Goal: Navigation & Orientation: Find specific page/section

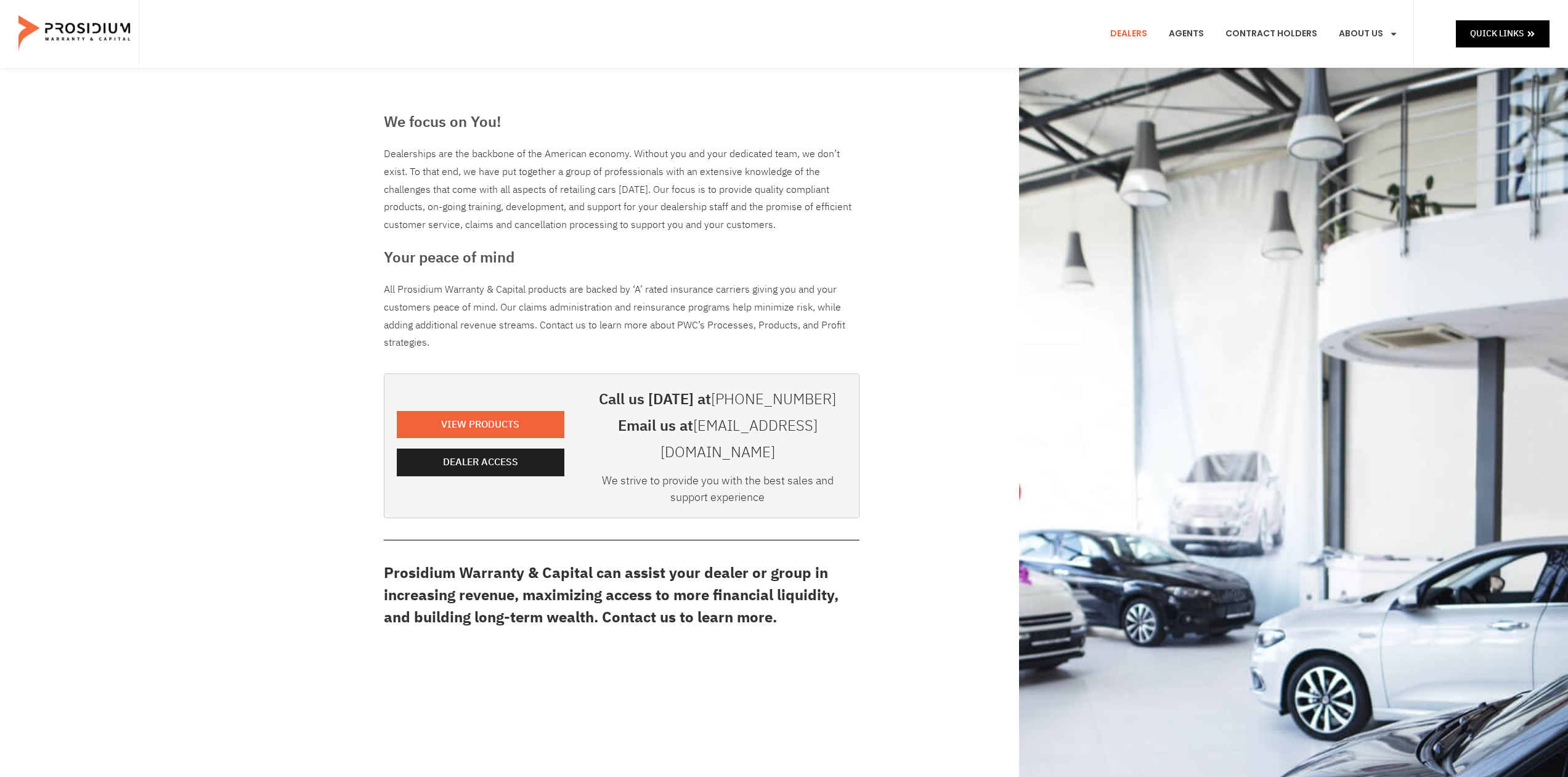
click at [498, 453] on e-page-transition at bounding box center [784, 388] width 1568 height 777
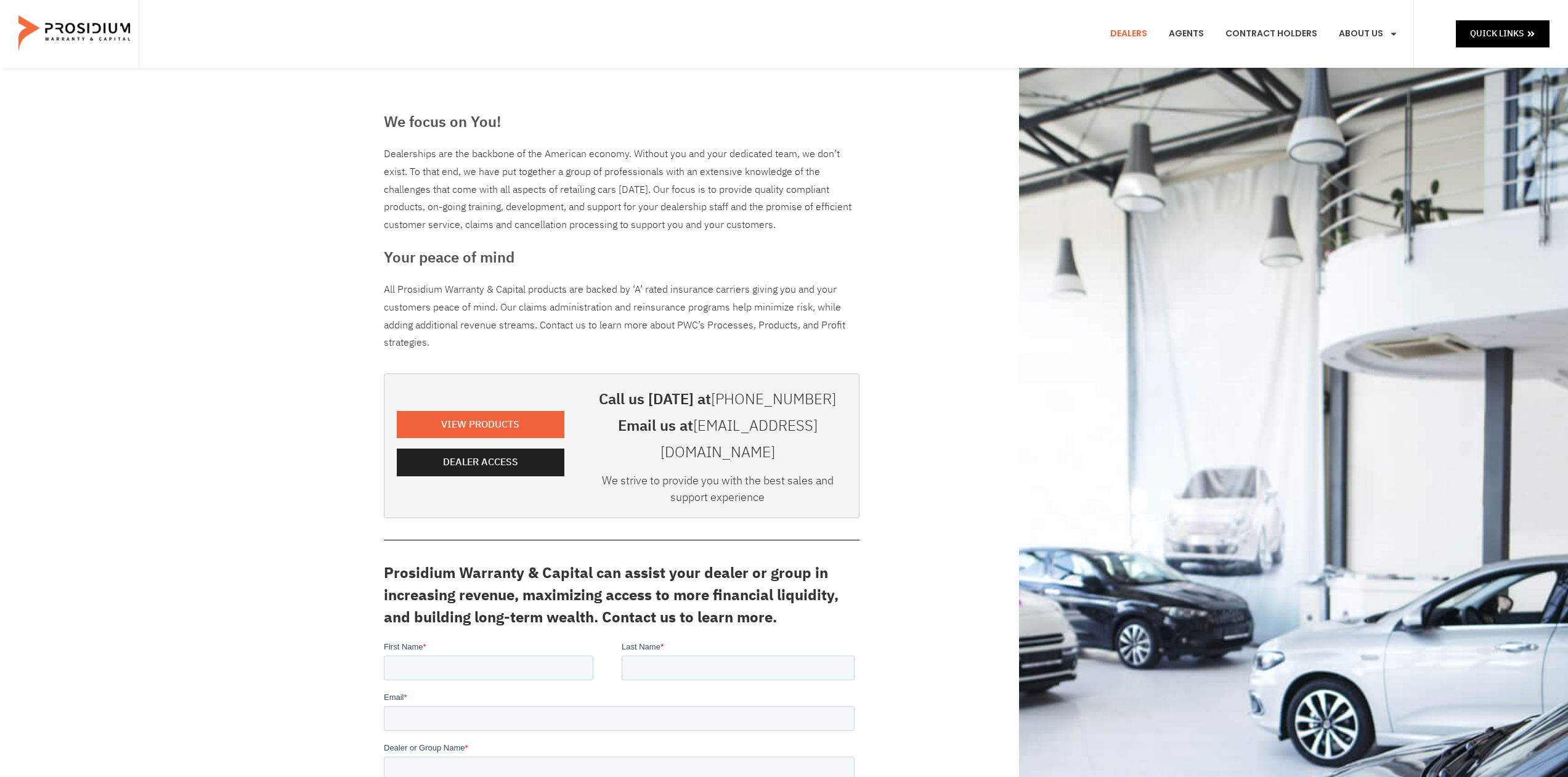
click at [497, 453] on e-page-transition at bounding box center [784, 388] width 1568 height 777
click at [497, 453] on e-page-transition at bounding box center [784, 388] width 1568 height 777
click at [495, 450] on e-page-transition at bounding box center [784, 388] width 1568 height 777
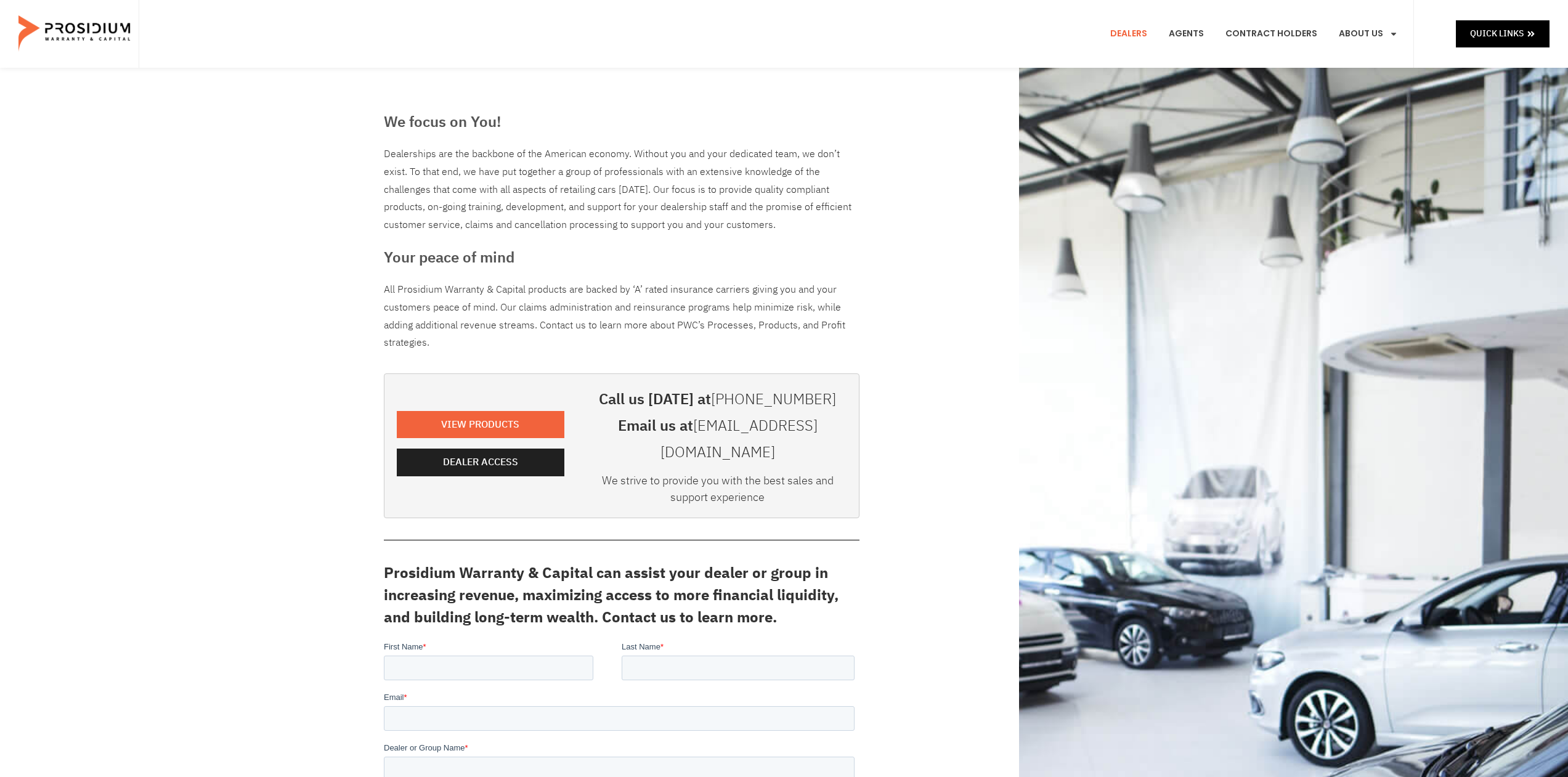
click at [495, 450] on e-page-transition at bounding box center [784, 388] width 1568 height 777
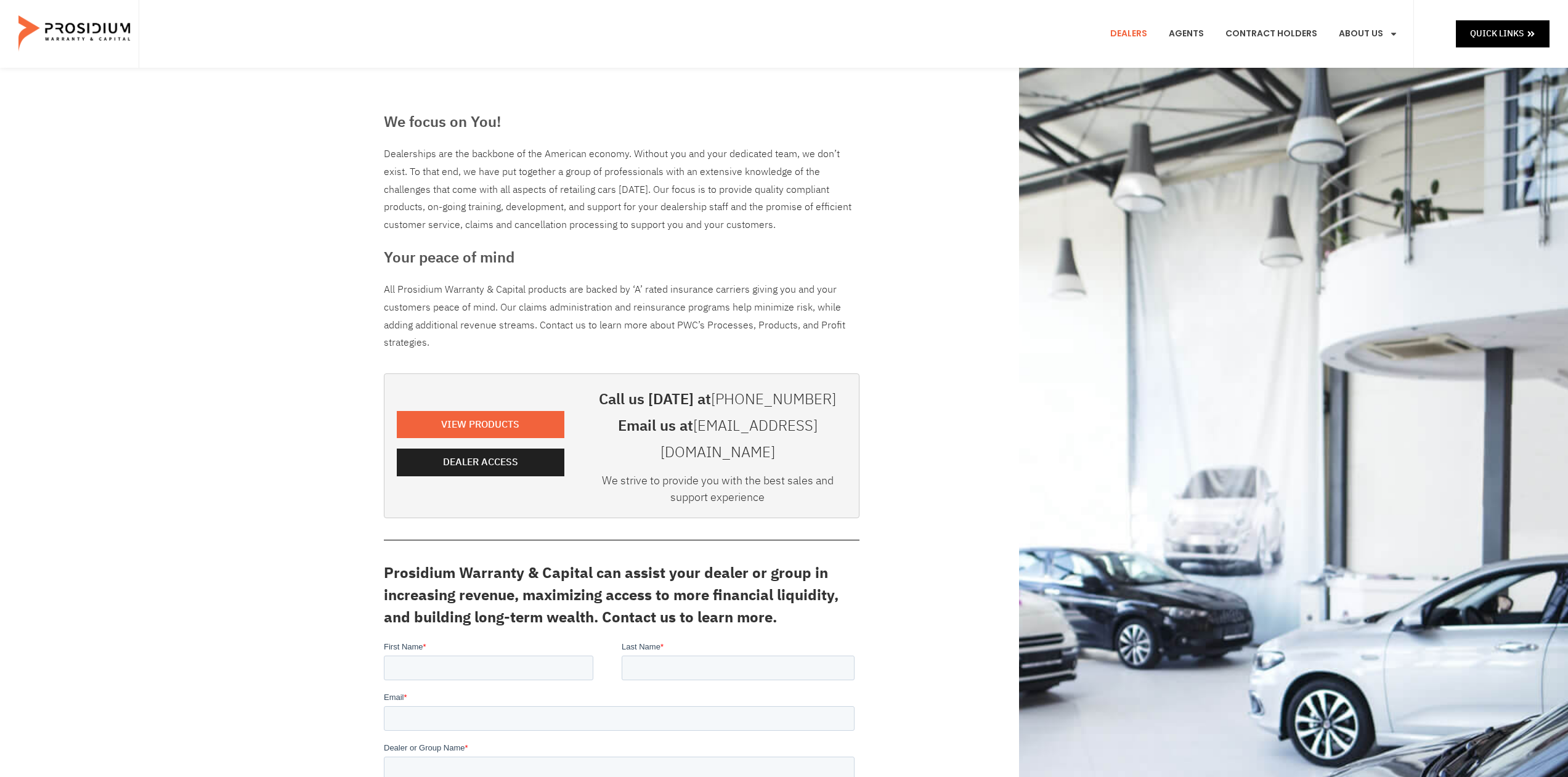
click at [495, 450] on e-page-transition at bounding box center [784, 388] width 1568 height 777
click at [493, 450] on e-page-transition at bounding box center [784, 388] width 1568 height 777
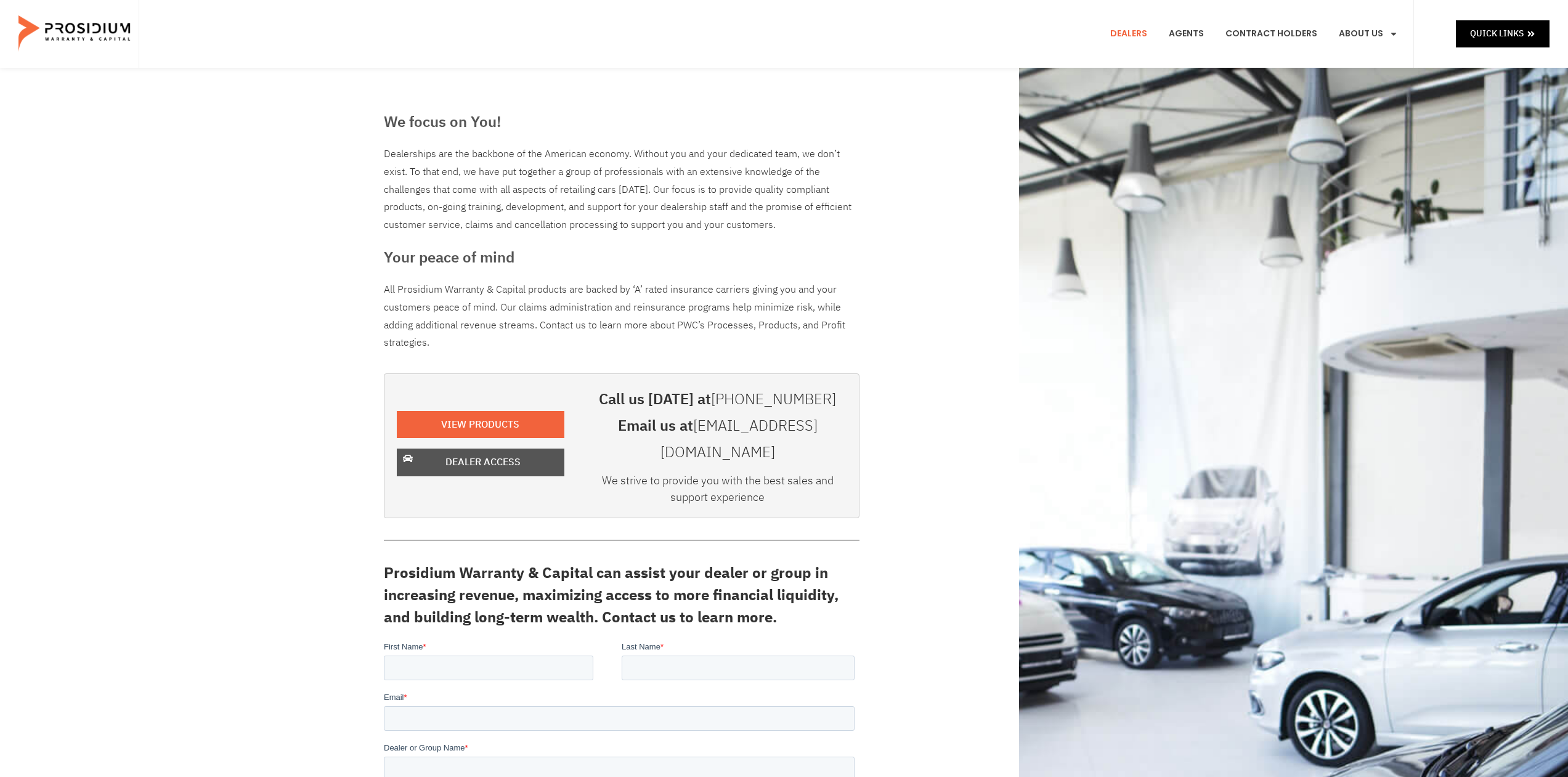
click at [492, 450] on body "Skip to content Quick Links Dealers Agents Contract Holders About Us Products N…" at bounding box center [784, 761] width 1568 height 1522
click at [489, 454] on span "Dealer Access" at bounding box center [483, 462] width 75 height 18
